Goal: Task Accomplishment & Management: Complete application form

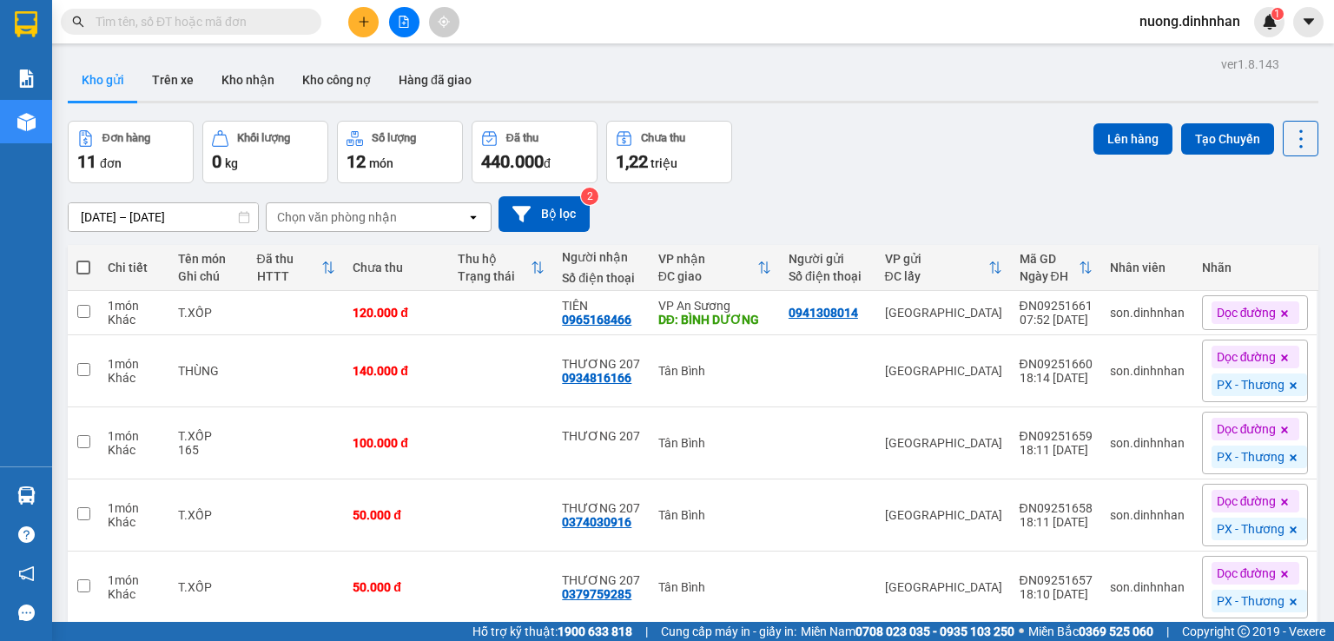
click at [177, 20] on input "text" at bounding box center [198, 21] width 205 height 19
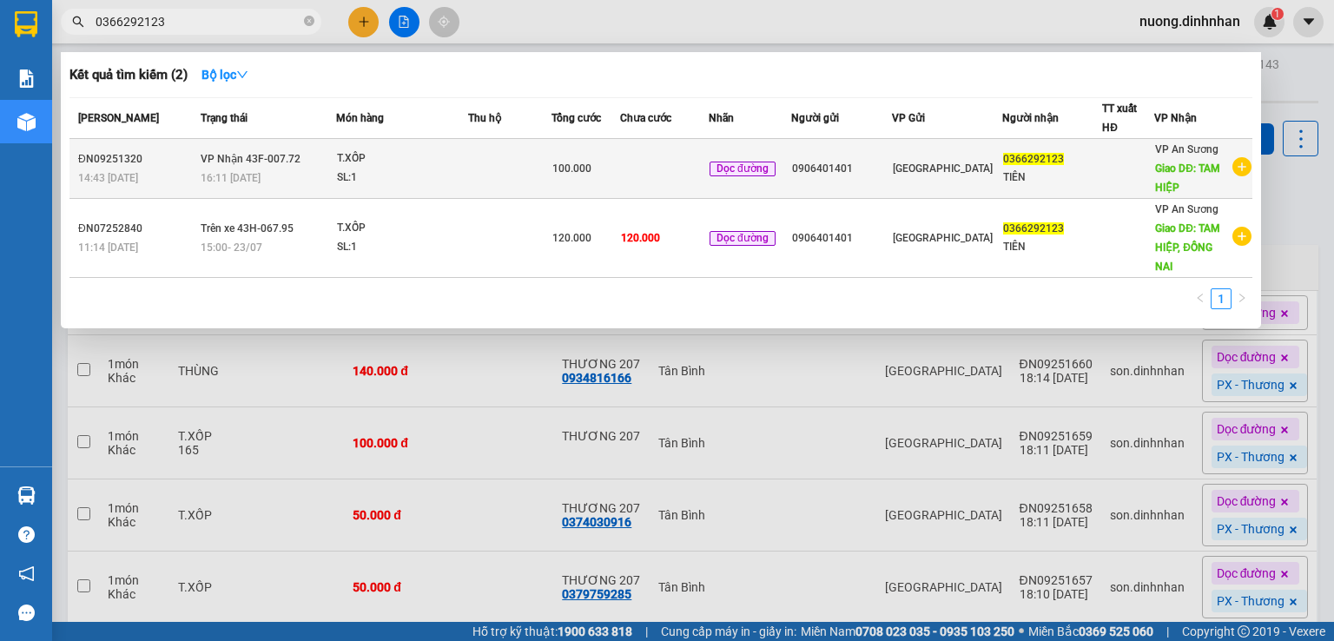
type input "0366292123"
click at [483, 165] on td at bounding box center [509, 169] width 83 height 60
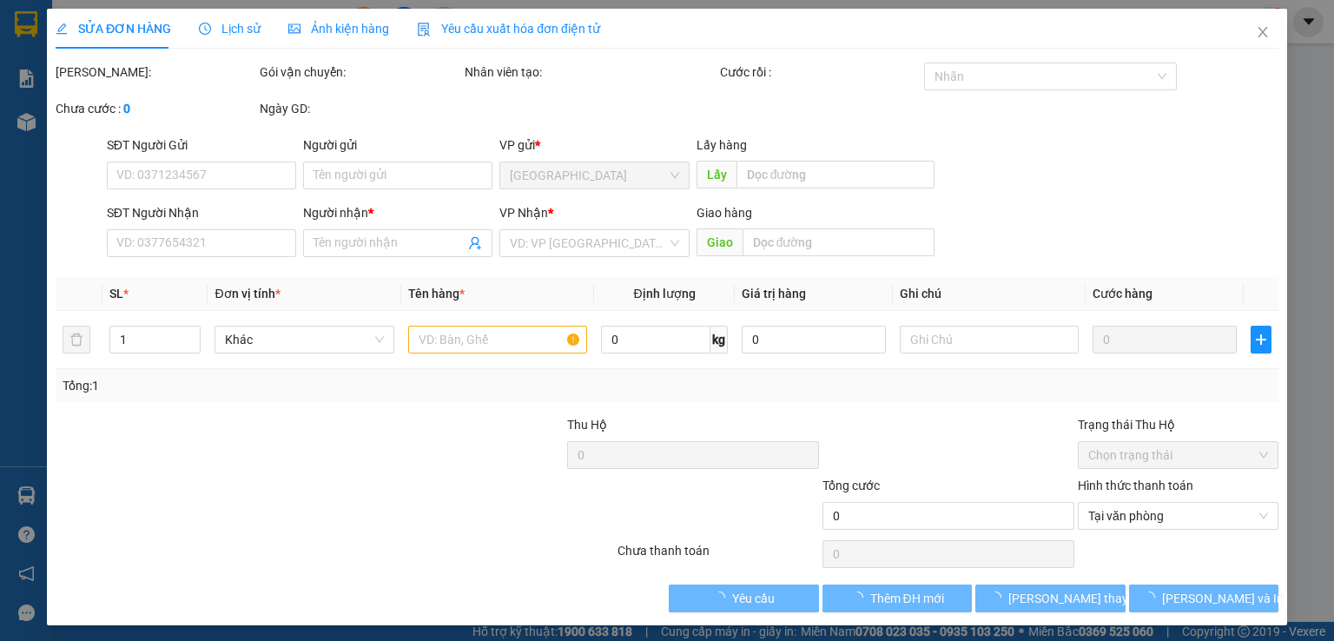
type input "0906401401"
type input "0366292123"
type input "TIÊN"
type input "TAM HIỆP"
type input "100.000"
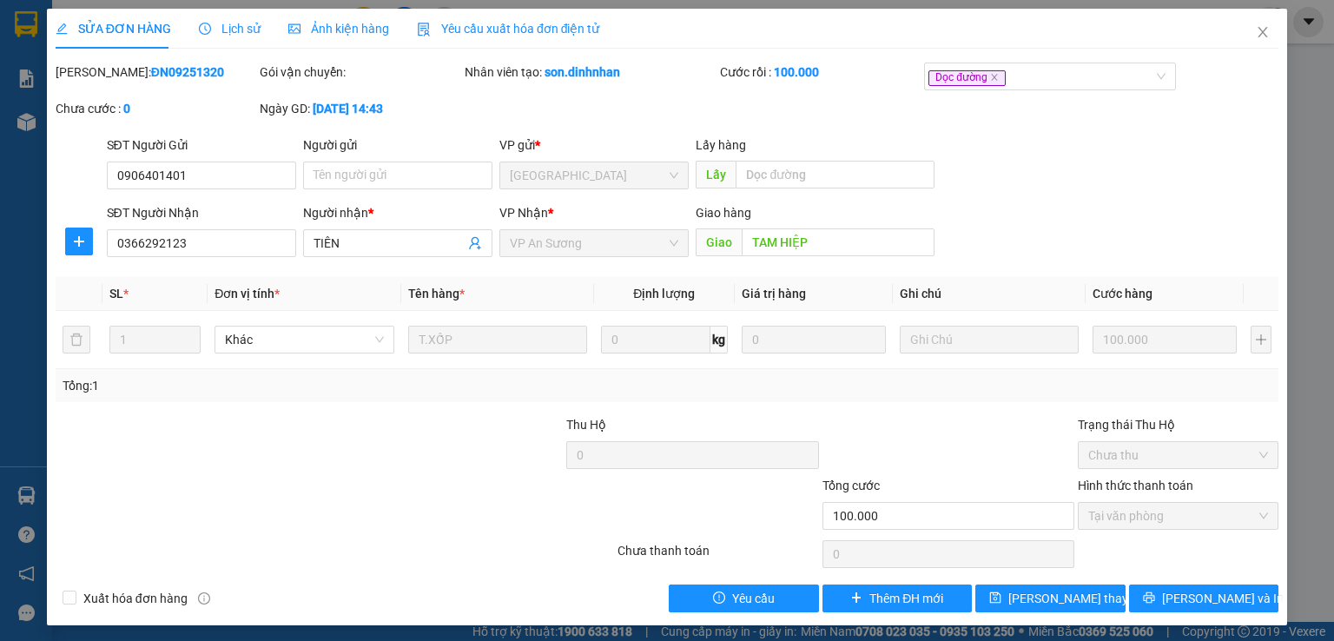
click at [222, 25] on span "Lịch sử" at bounding box center [230, 29] width 62 height 14
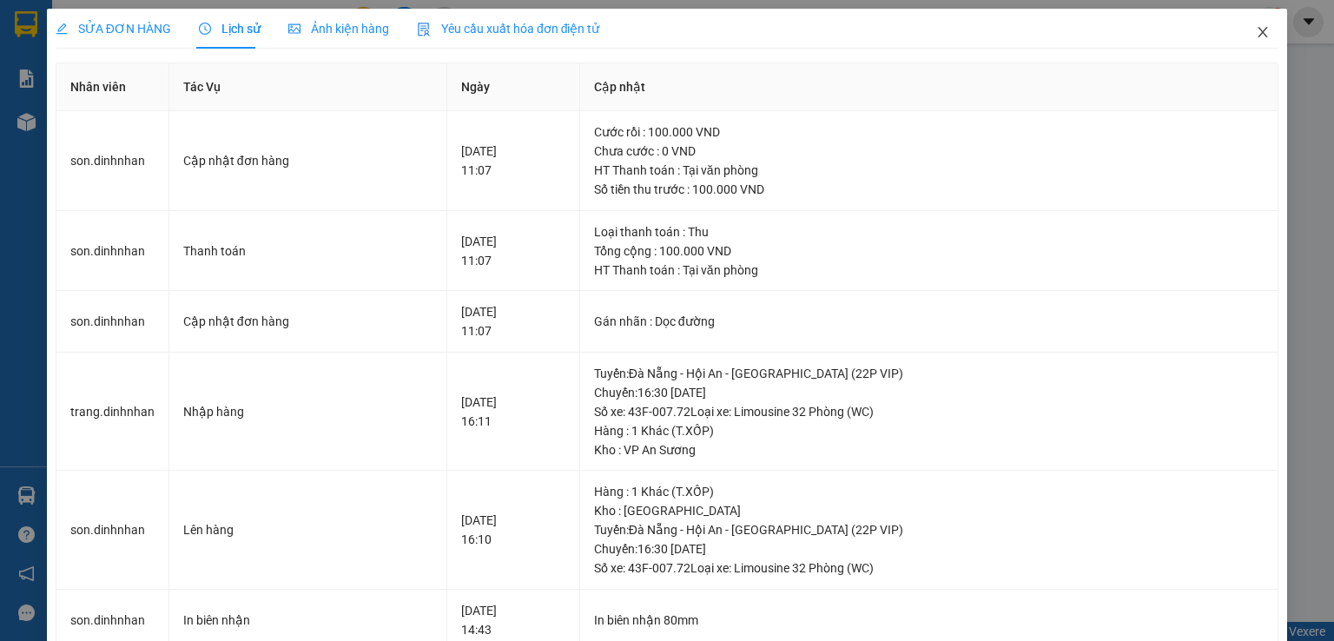
click at [1258, 36] on icon "close" at bounding box center [1263, 32] width 10 height 10
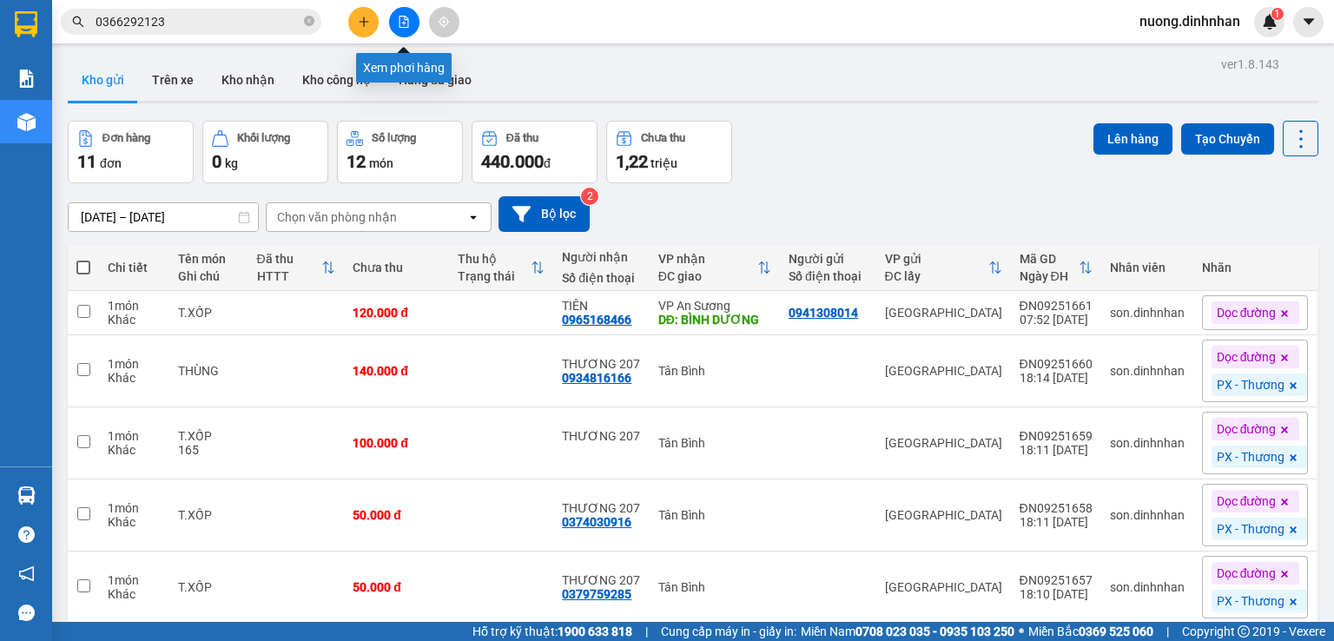
click at [405, 30] on button at bounding box center [404, 22] width 30 height 30
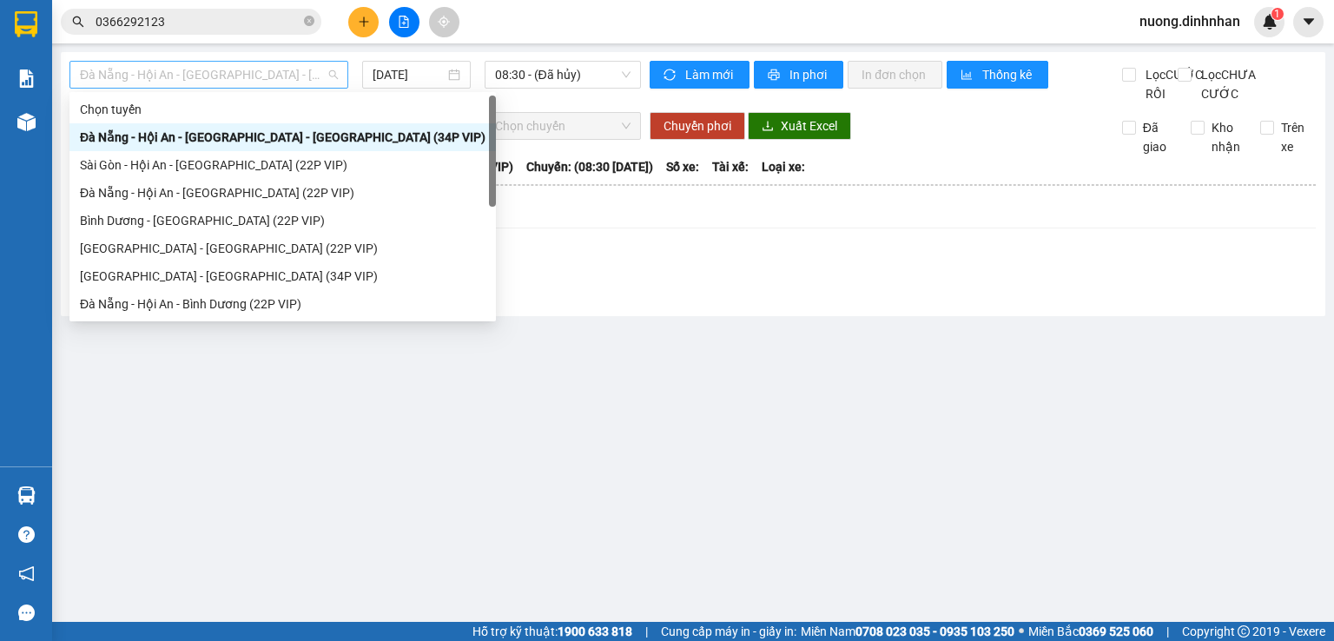
click at [222, 81] on span "Đà Nẵng - Hội An - [GEOGRAPHIC_DATA] - [GEOGRAPHIC_DATA] (34P VIP)" at bounding box center [209, 75] width 258 height 26
click at [226, 198] on div "Đà Nẵng - Hội An - [GEOGRAPHIC_DATA] (22P VIP)" at bounding box center [282, 192] width 405 height 19
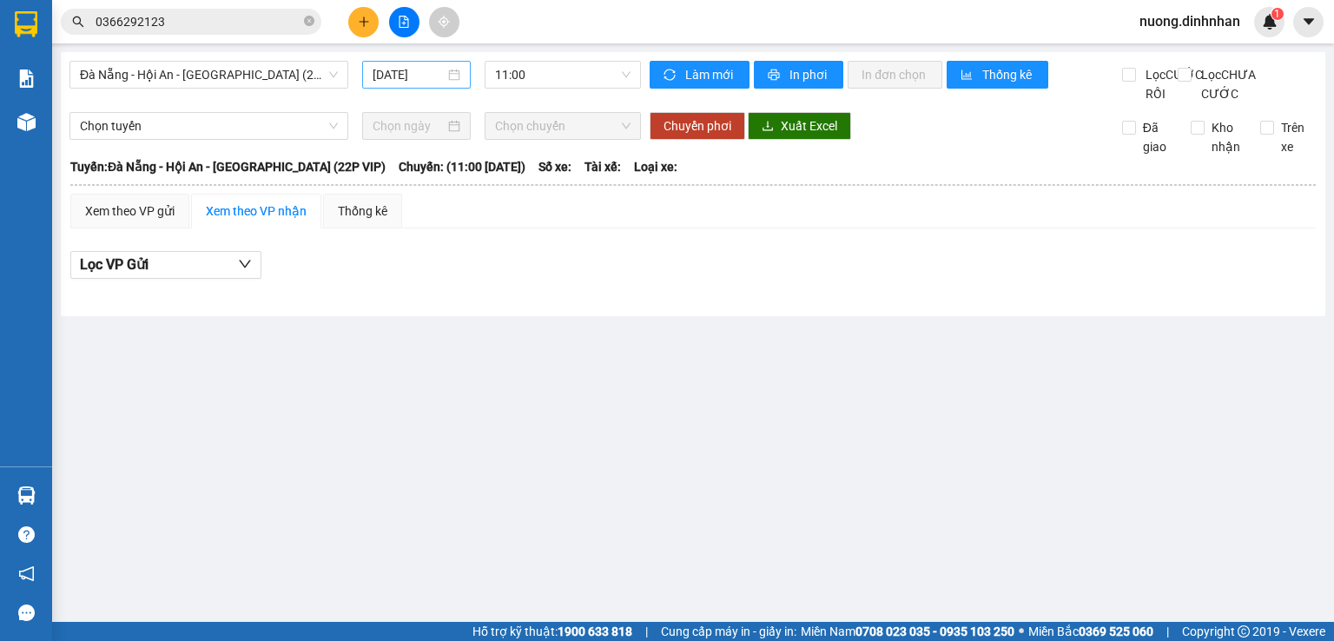
click at [448, 71] on div "[DATE]" at bounding box center [415, 74] width 87 height 19
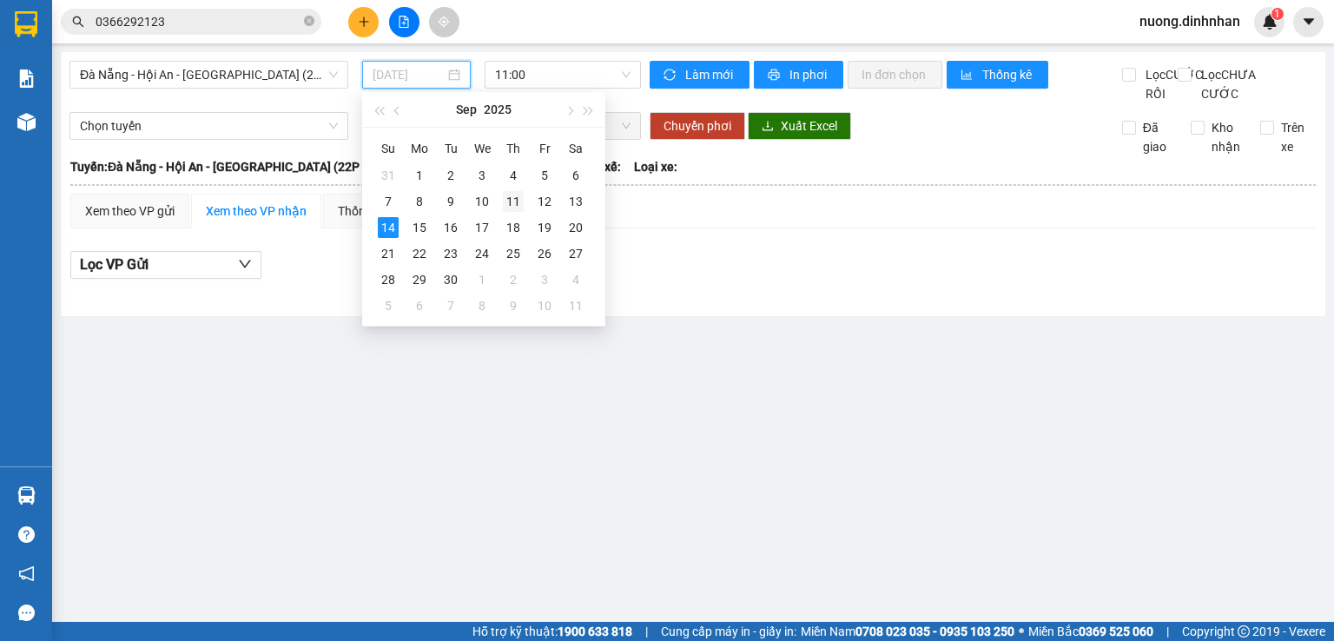
click at [517, 209] on div "11" at bounding box center [513, 201] width 21 height 21
type input "[DATE]"
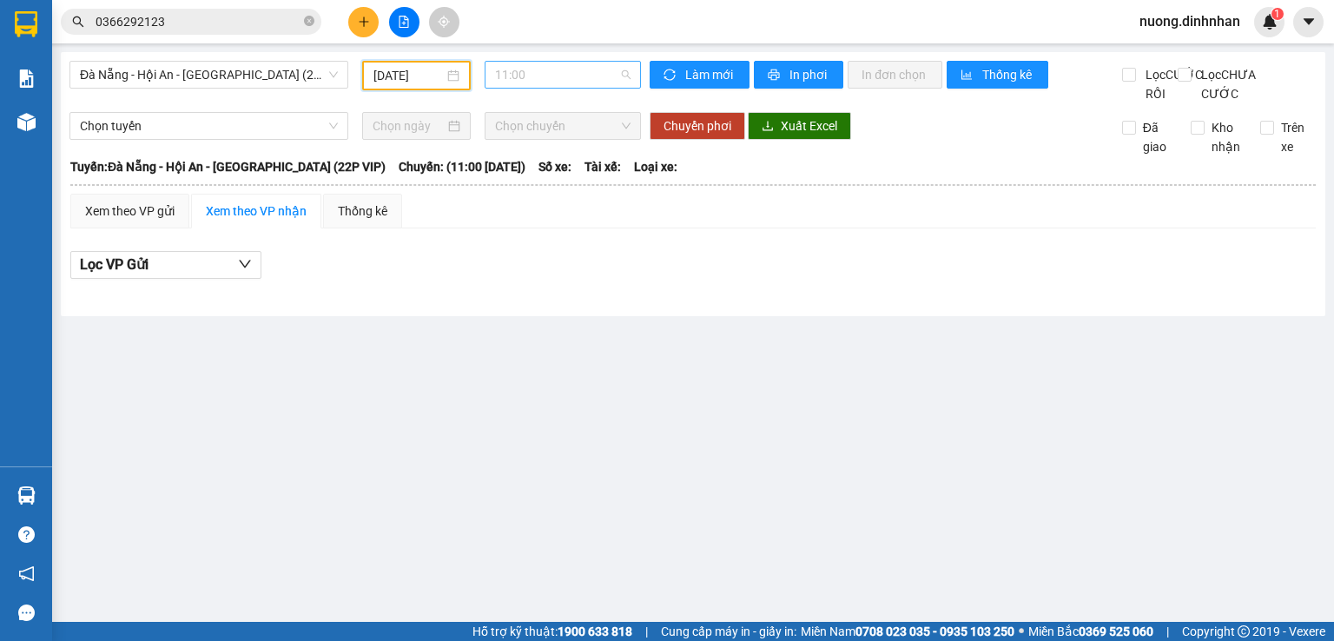
click at [581, 70] on span "11:00" at bounding box center [563, 75] width 136 height 26
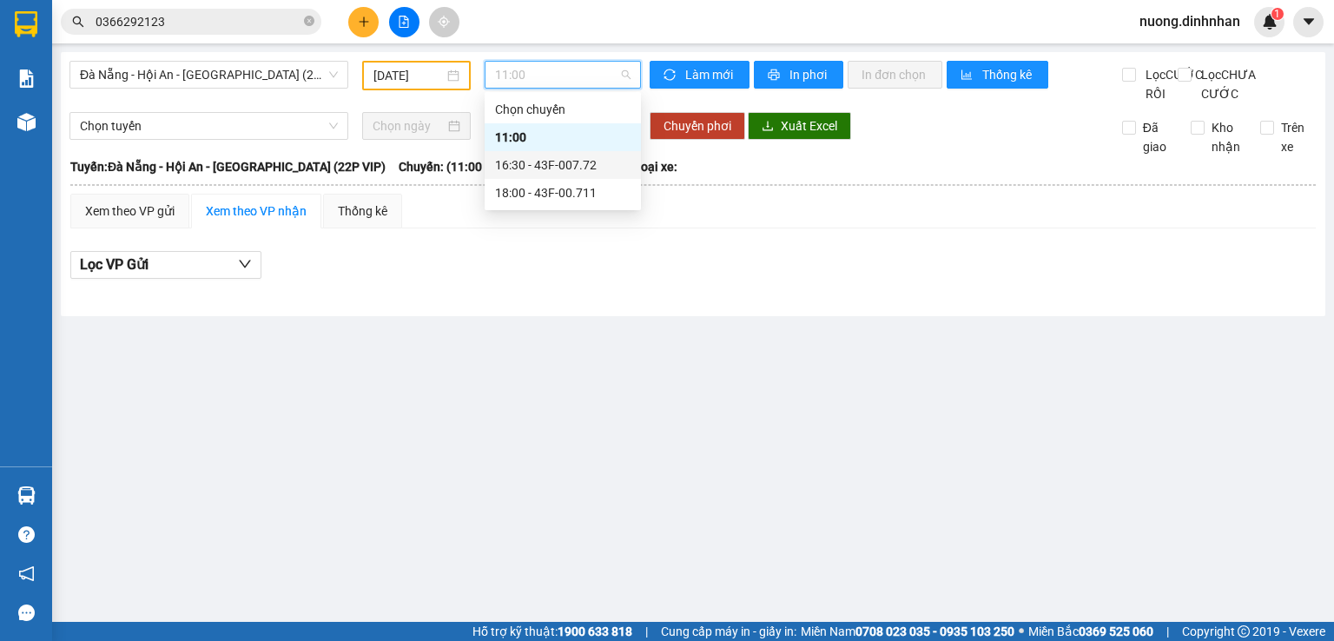
click at [583, 171] on div "16:30 - 43F-007.72" at bounding box center [562, 164] width 135 height 19
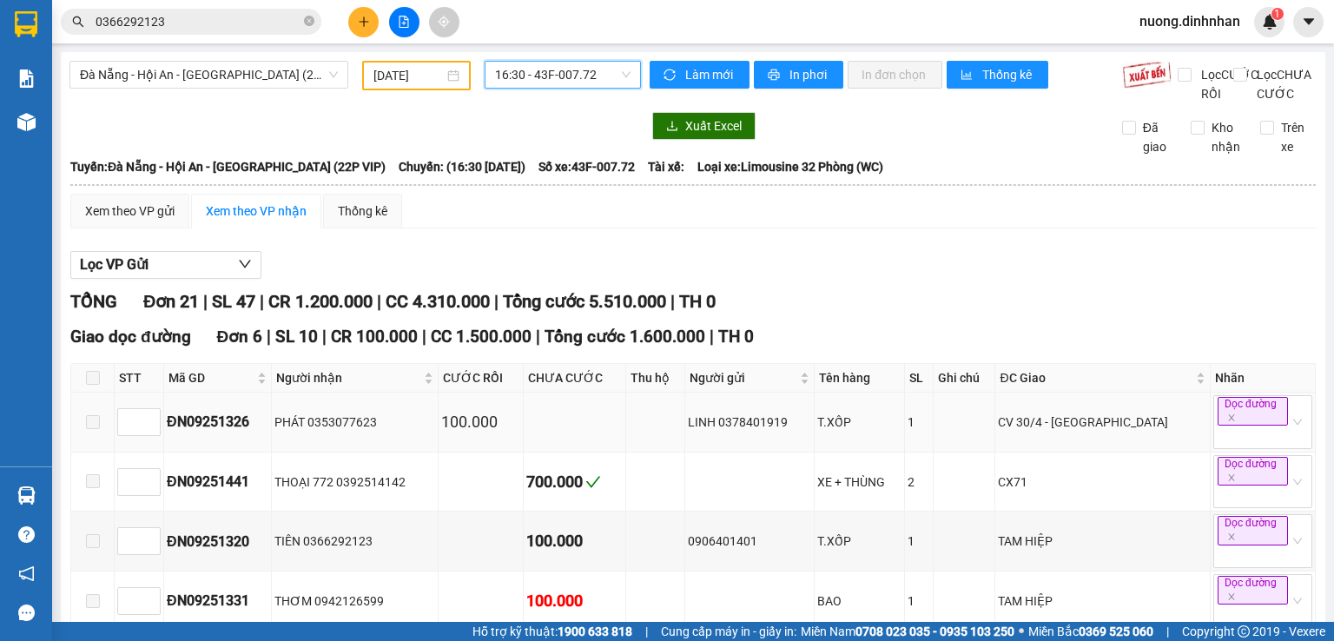
scroll to position [144, 0]
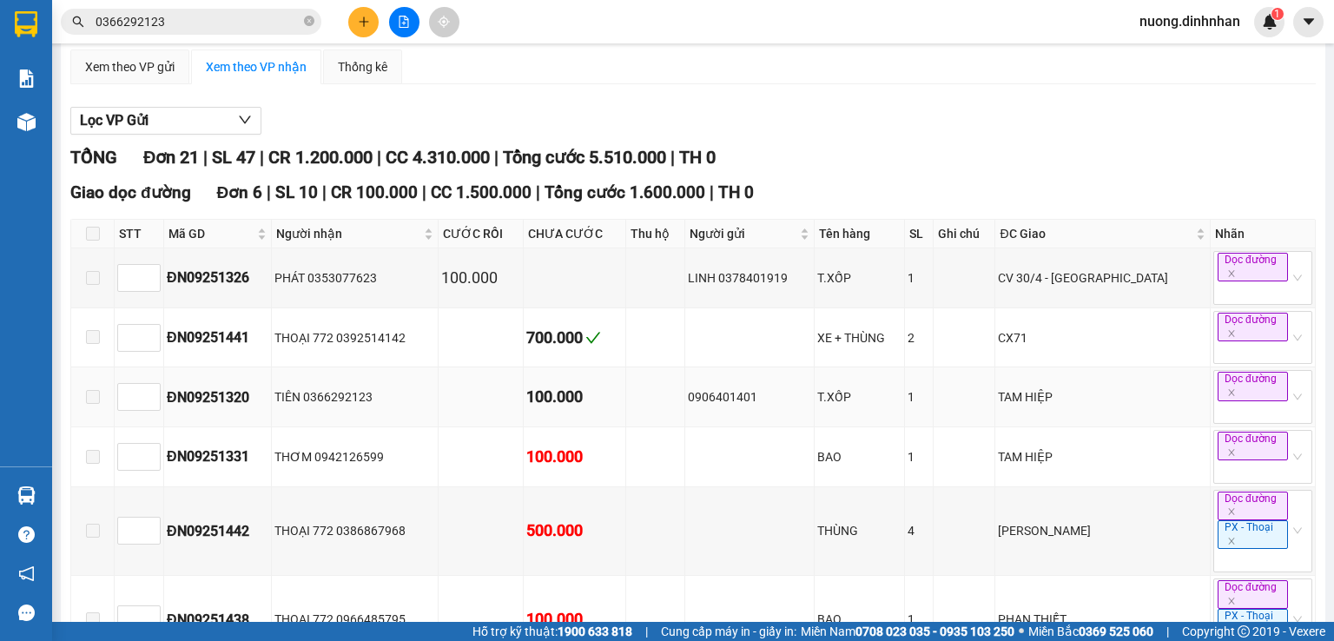
click at [606, 403] on div "100.000" at bounding box center [574, 397] width 96 height 24
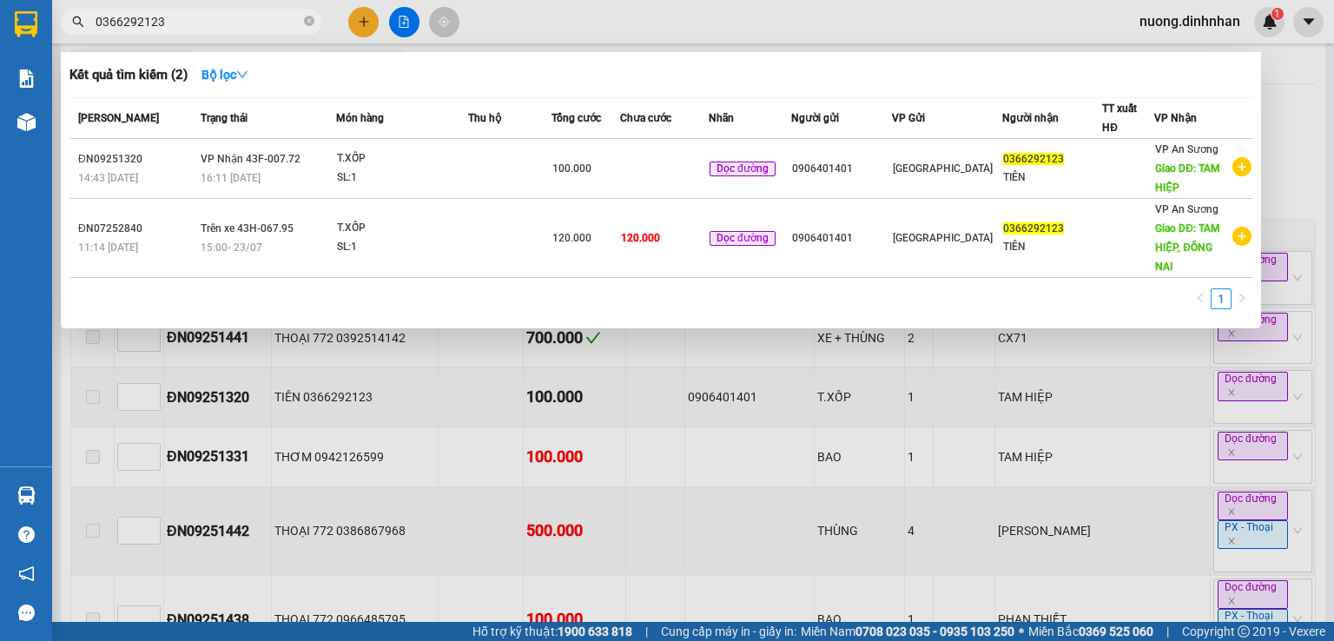
click at [229, 21] on input "0366292123" at bounding box center [198, 21] width 205 height 19
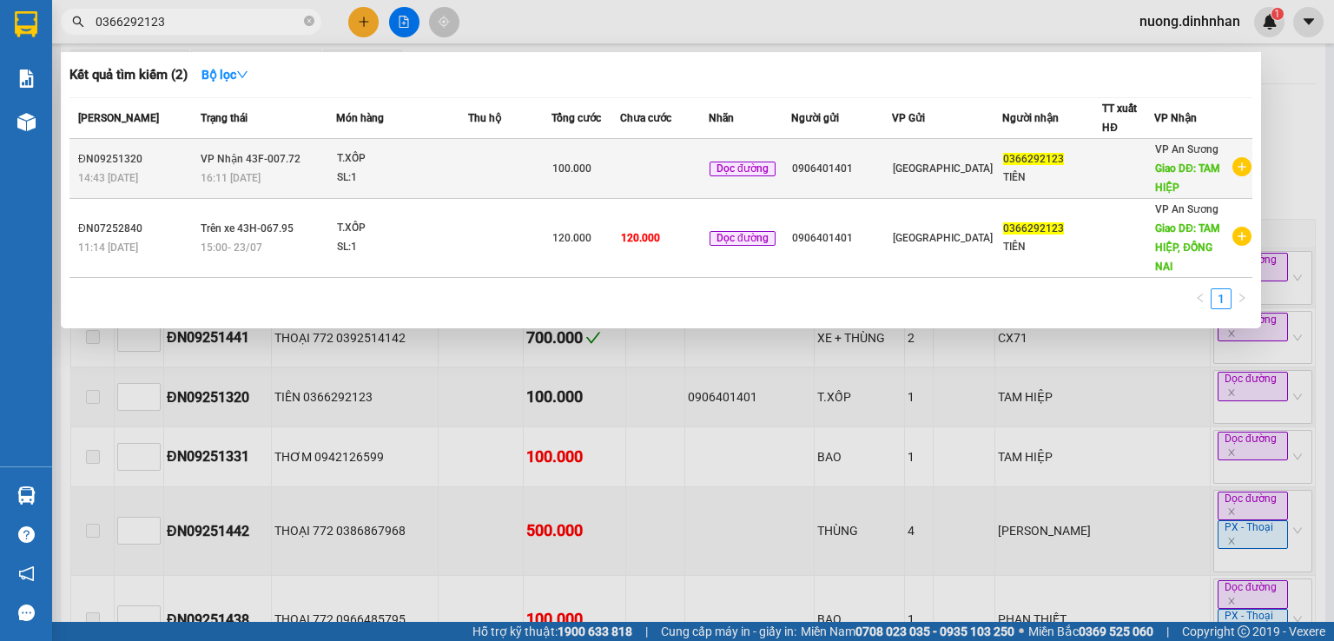
click at [603, 167] on div "100.000" at bounding box center [585, 168] width 67 height 19
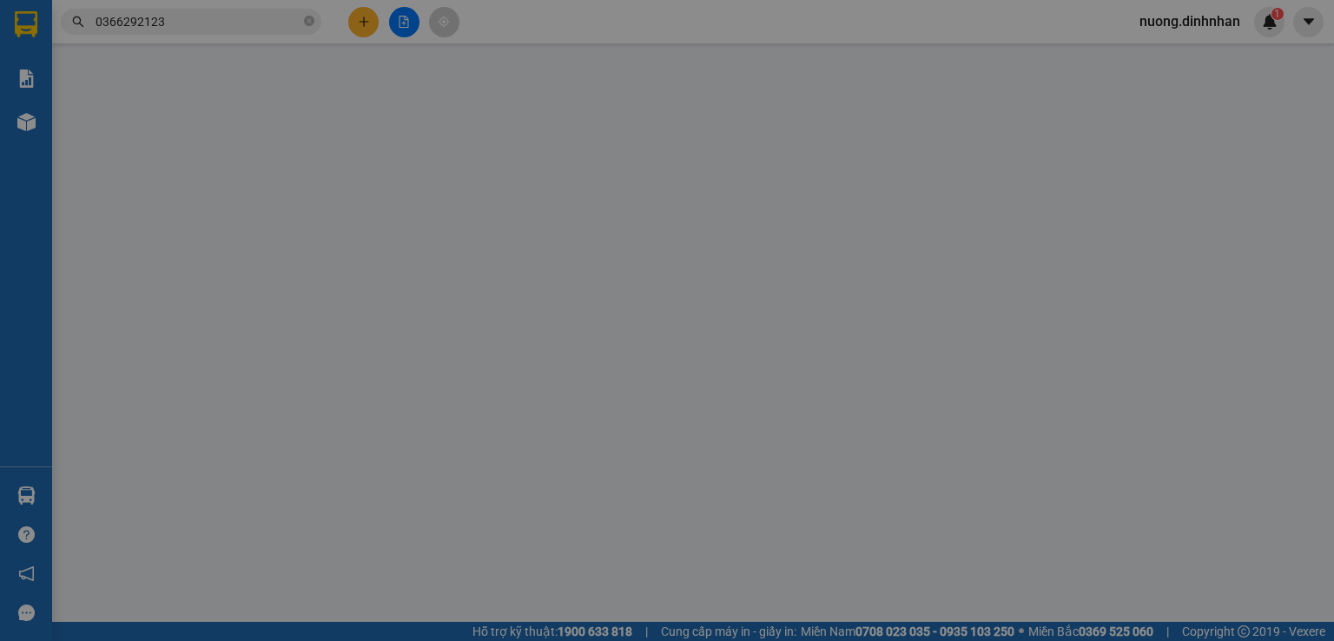
click at [603, 167] on span "[GEOGRAPHIC_DATA]" at bounding box center [594, 175] width 168 height 26
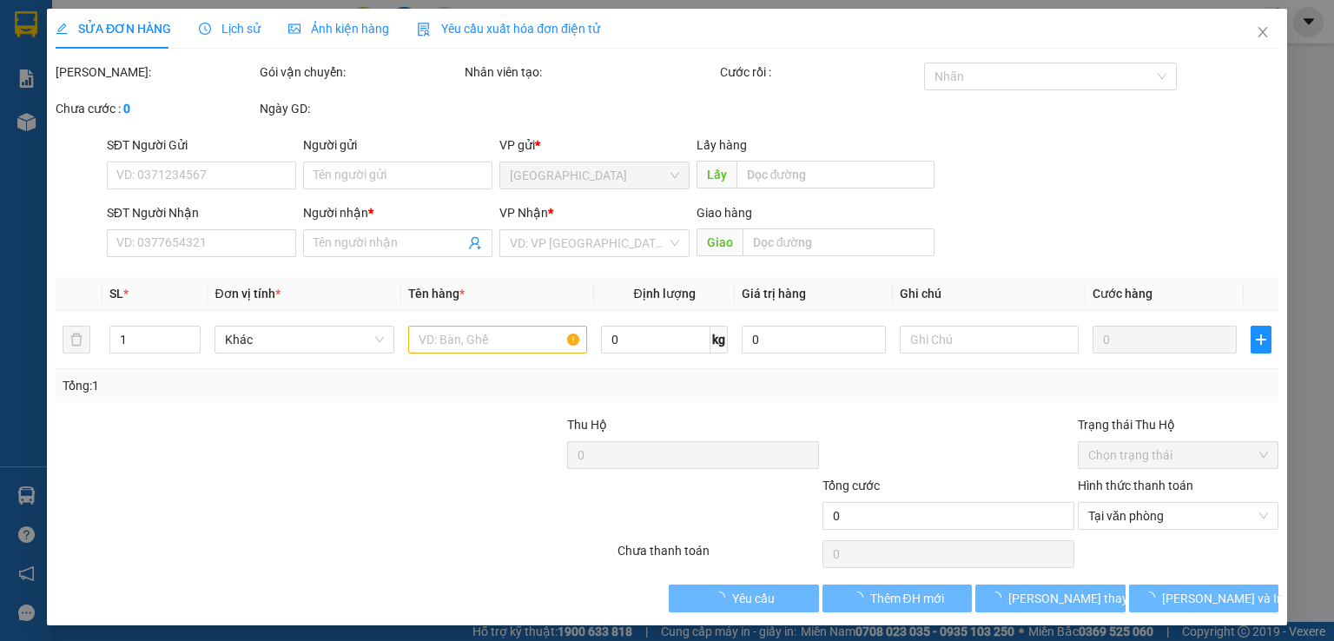
type input "0906401401"
type input "0366292123"
type input "TIÊN"
type input "TAM HIỆP"
type input "100.000"
